Goal: Find specific page/section: Locate a particular part of the current website

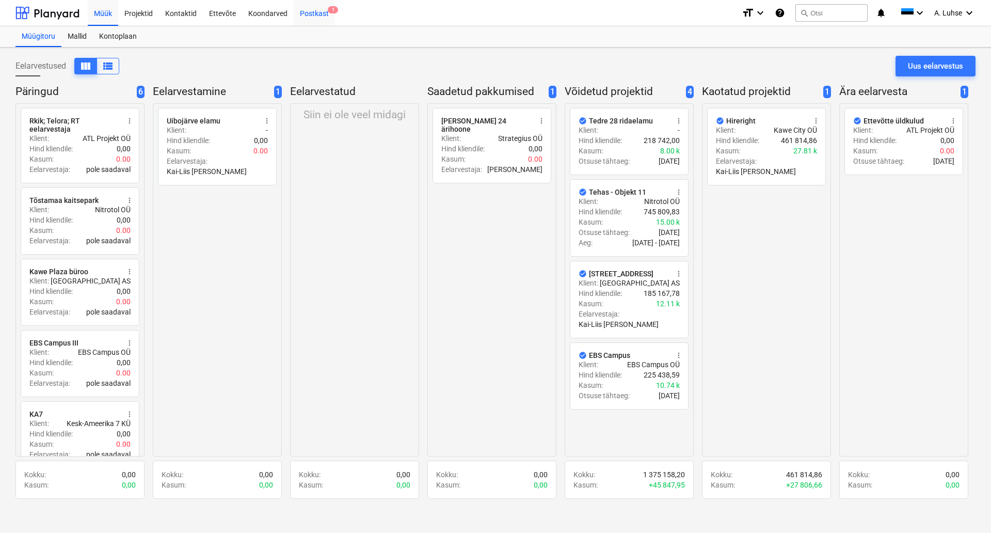
click at [315, 14] on div "Postkast 1" at bounding box center [314, 12] width 41 height 26
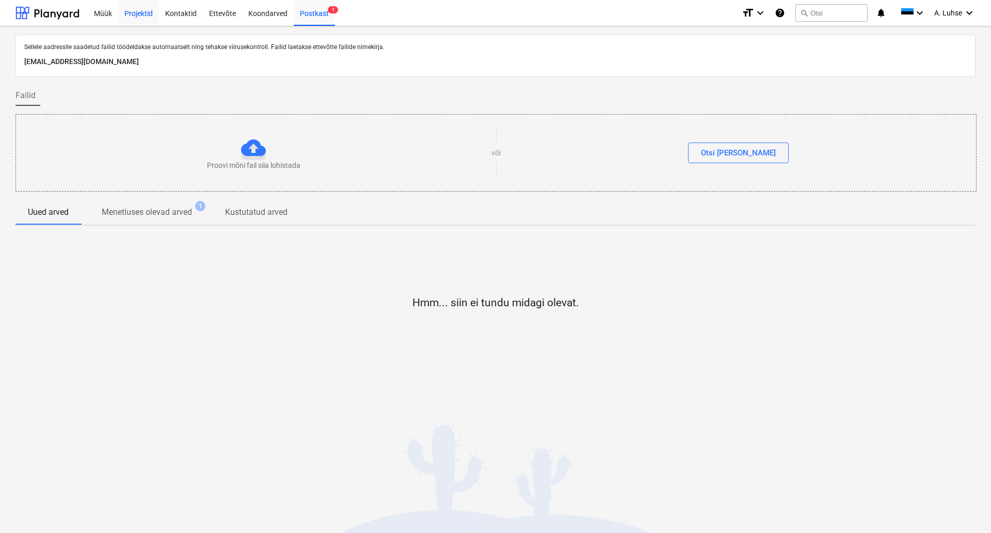
click at [145, 10] on div "Projektid" at bounding box center [138, 12] width 41 height 26
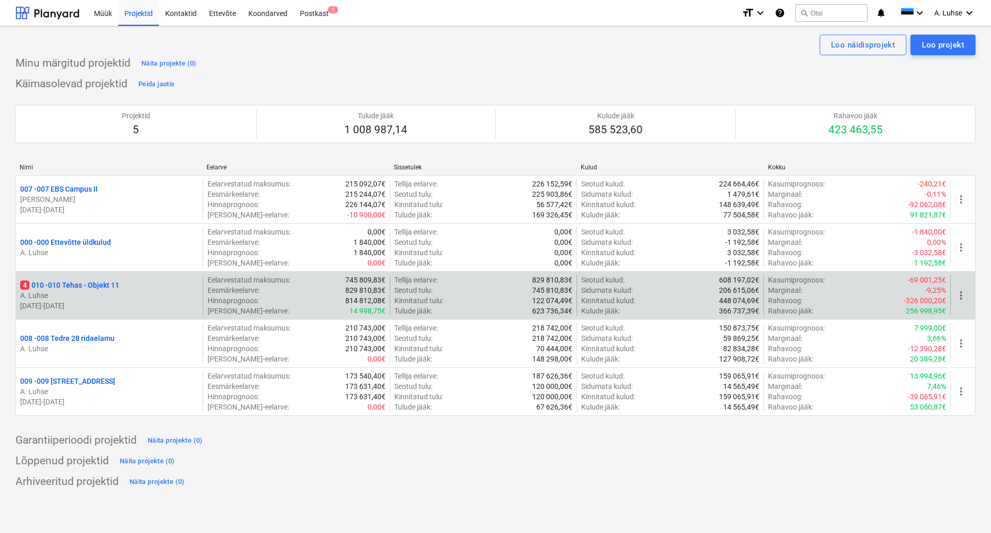
click at [134, 283] on div "4 010 - 010 Tehas - Objekt 11" at bounding box center [109, 285] width 179 height 10
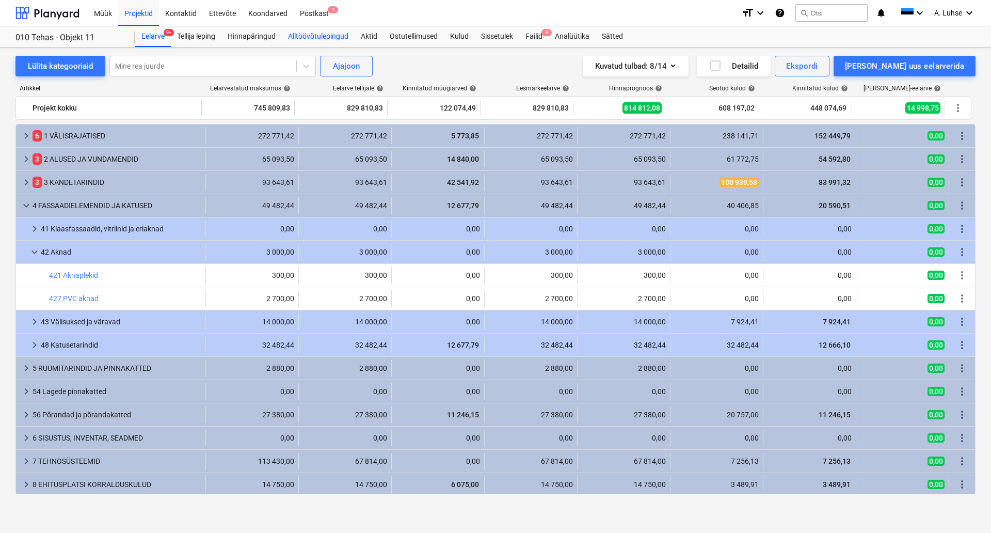
click at [325, 39] on div "Alltöövõtulepingud" at bounding box center [318, 36] width 73 height 21
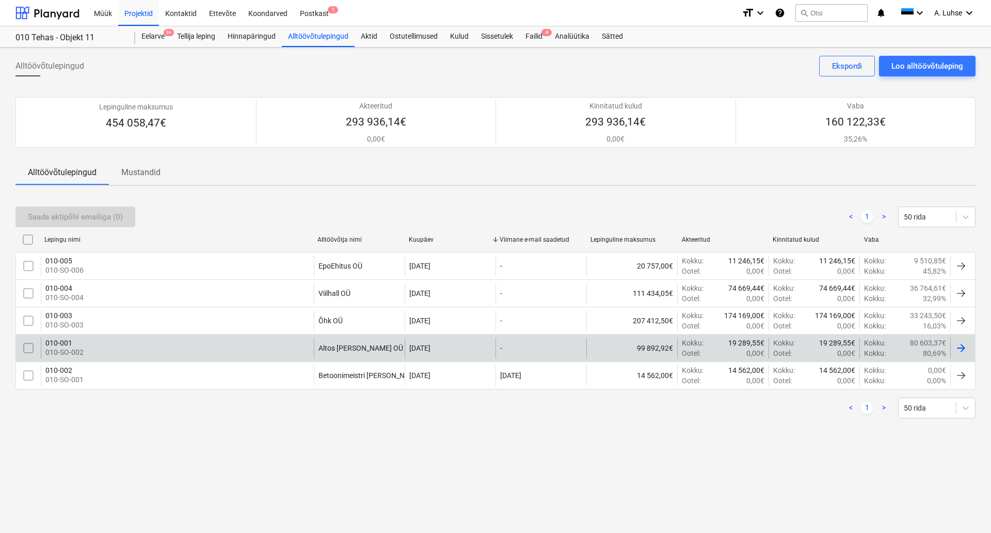
click at [113, 347] on div "010-001 010-SO-002" at bounding box center [177, 348] width 273 height 21
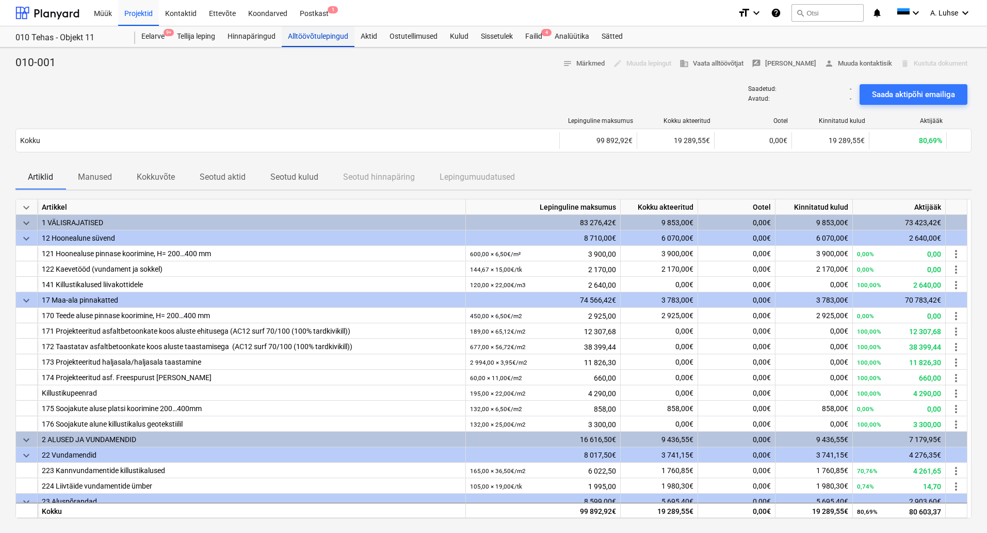
click at [330, 35] on div "Alltöövõtulepingud" at bounding box center [318, 36] width 73 height 21
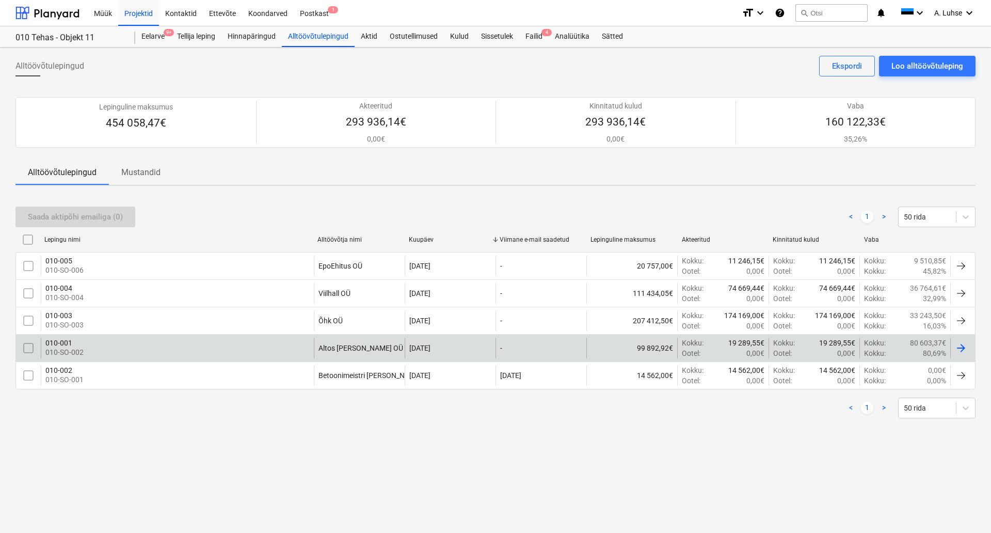
click at [148, 352] on div "010-001 010-SO-002" at bounding box center [177, 348] width 273 height 21
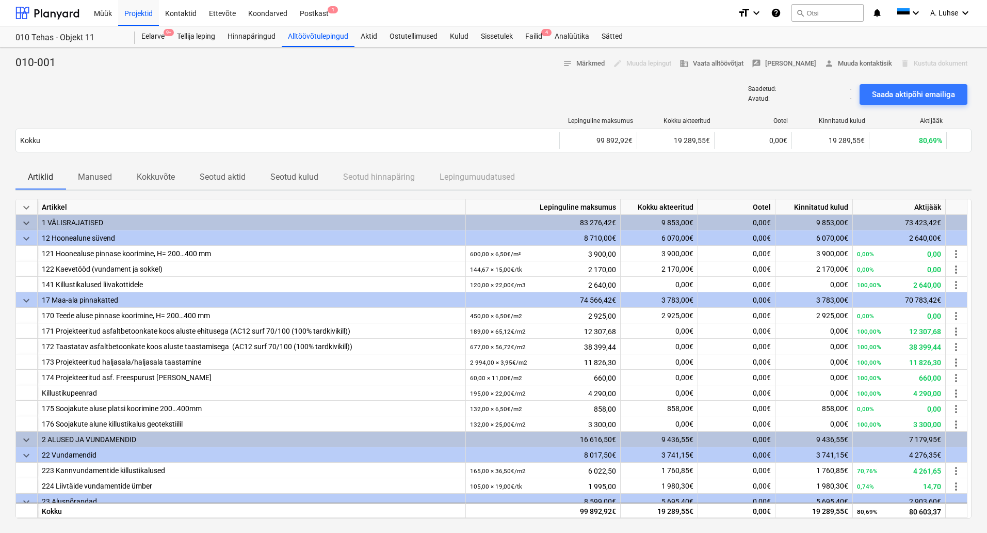
click at [326, 179] on span "Seotud kulud" at bounding box center [294, 177] width 73 height 19
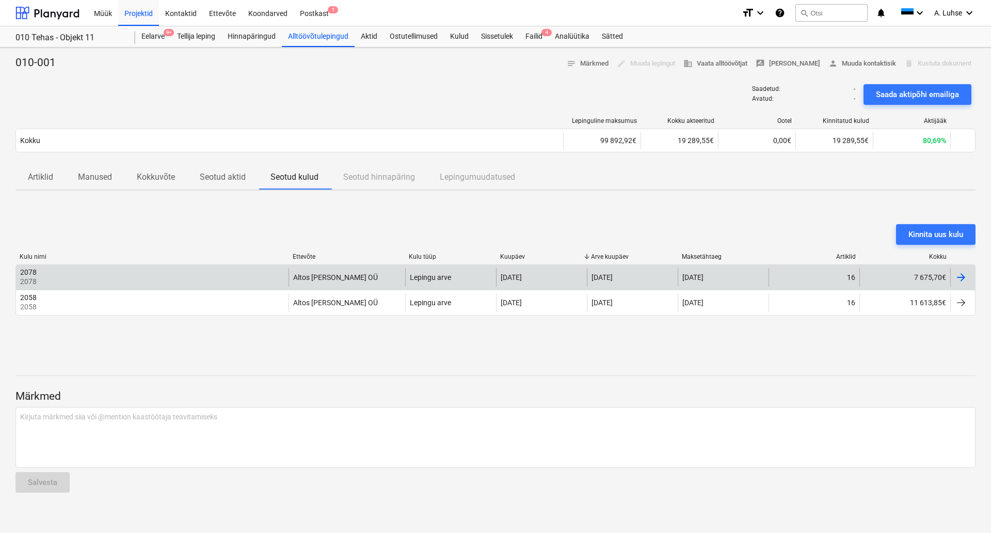
click at [246, 278] on div "2078 2078" at bounding box center [152, 277] width 273 height 19
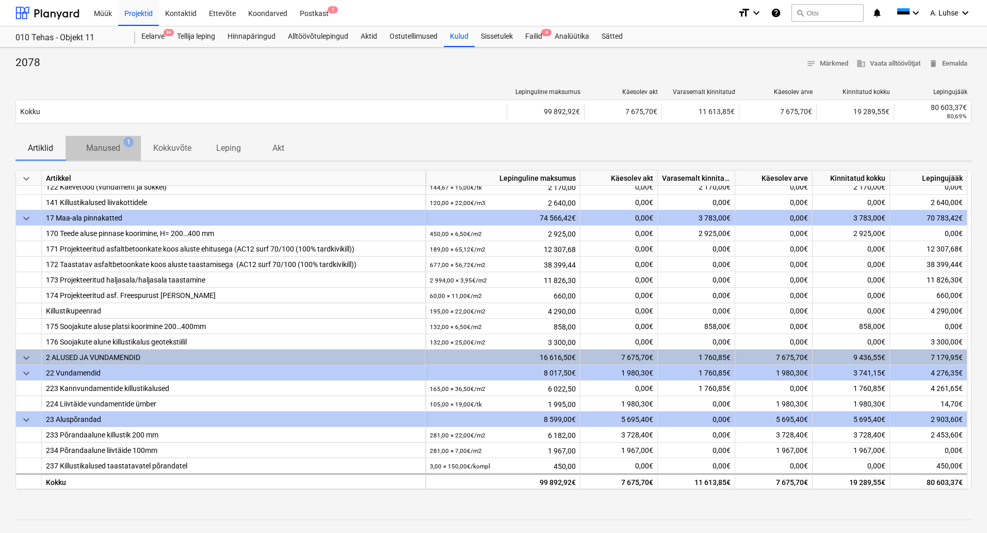
click at [119, 148] on p "Manused" at bounding box center [103, 148] width 34 height 12
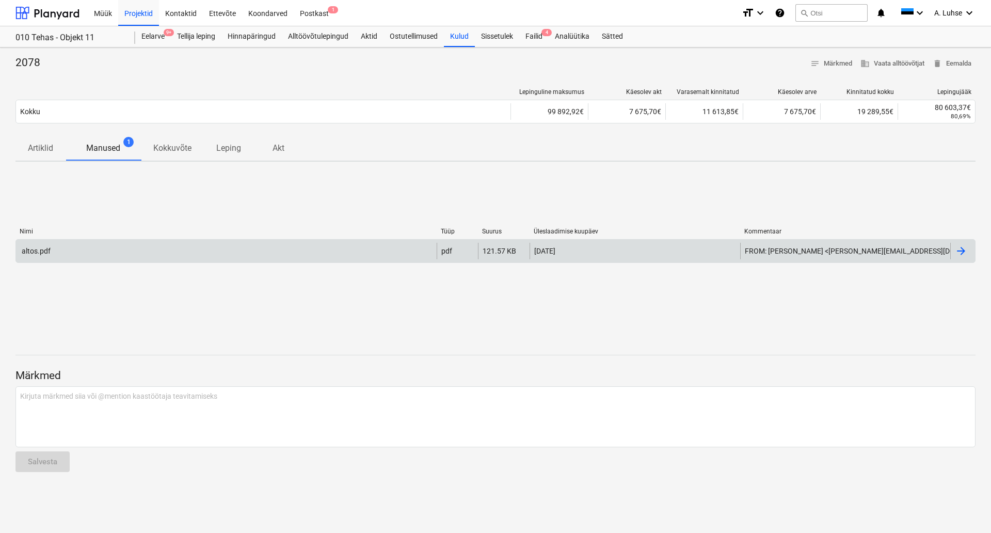
click at [347, 250] on div "altos.pdf" at bounding box center [226, 251] width 421 height 17
